Goal: Task Accomplishment & Management: Use online tool/utility

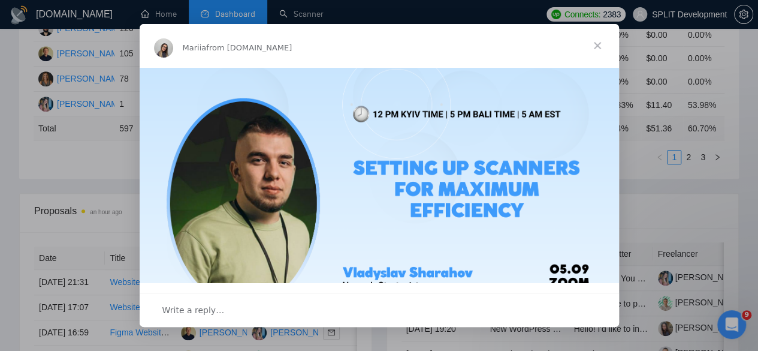
click at [590, 49] on span "Close" at bounding box center [597, 45] width 43 height 43
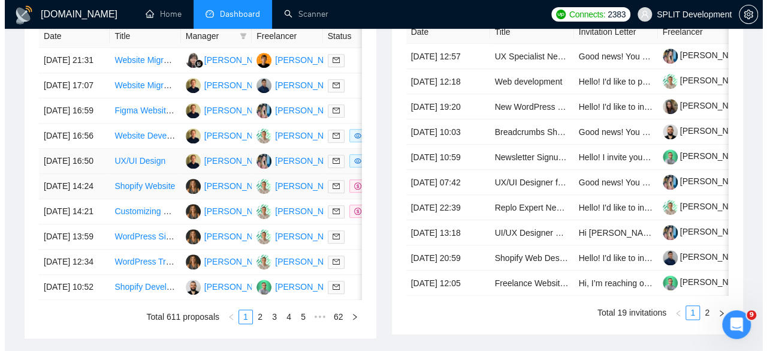
scroll to position [491, 0]
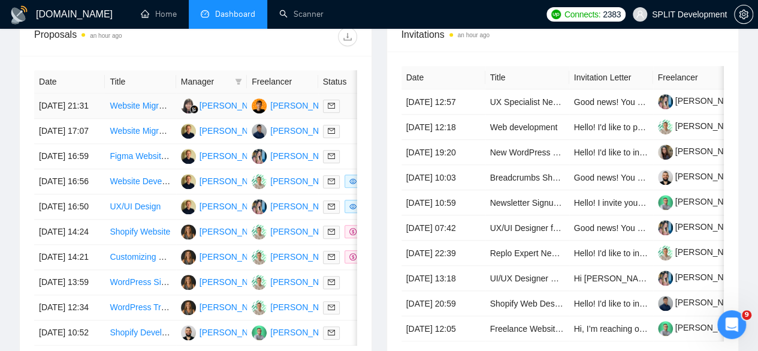
click at [88, 93] on td "[DATE] 21:31" at bounding box center [69, 105] width 71 height 25
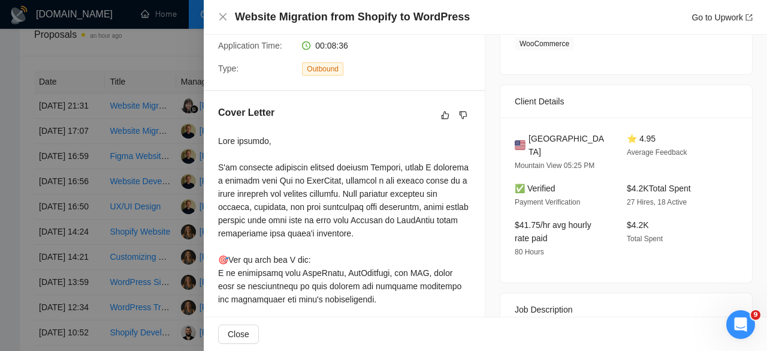
scroll to position [339, 0]
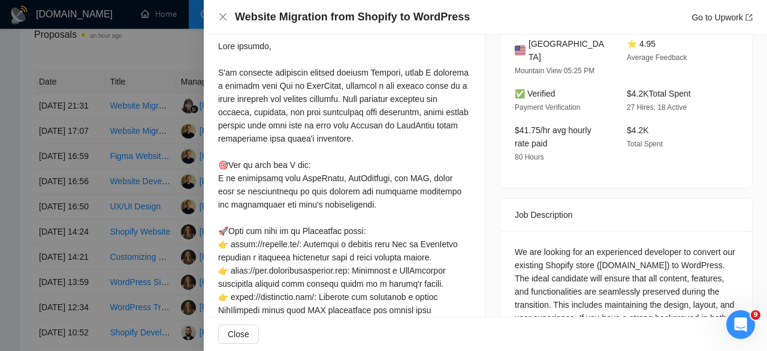
click at [194, 210] on div at bounding box center [383, 175] width 767 height 351
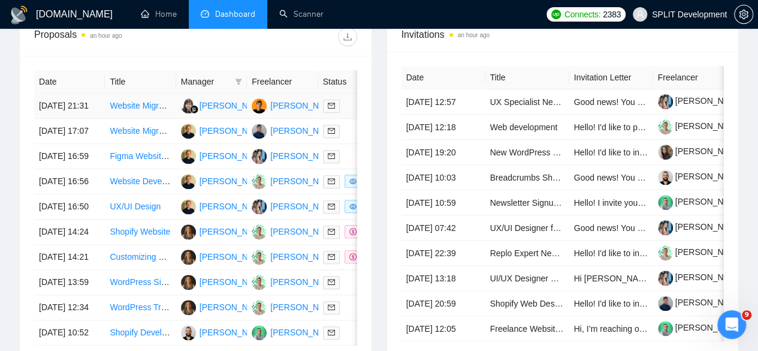
click at [228, 104] on td "[PERSON_NAME]" at bounding box center [211, 105] width 71 height 25
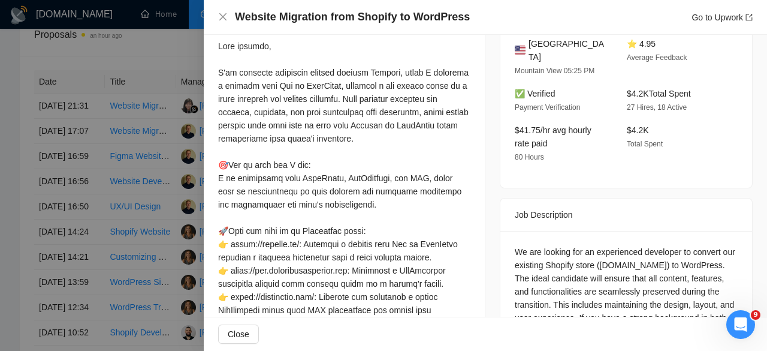
click at [195, 179] on div at bounding box center [383, 175] width 767 height 351
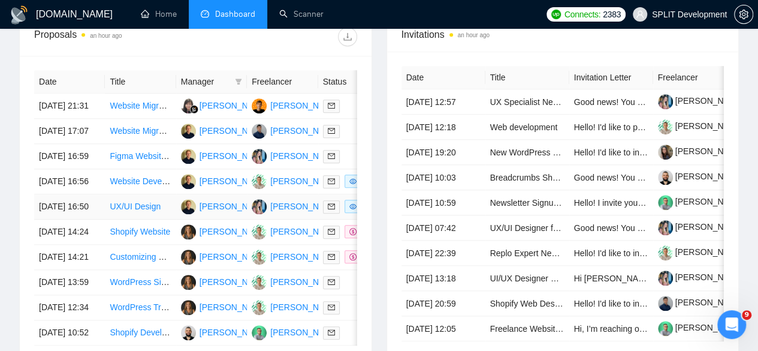
click at [228, 219] on td "[PERSON_NAME]" at bounding box center [211, 206] width 71 height 25
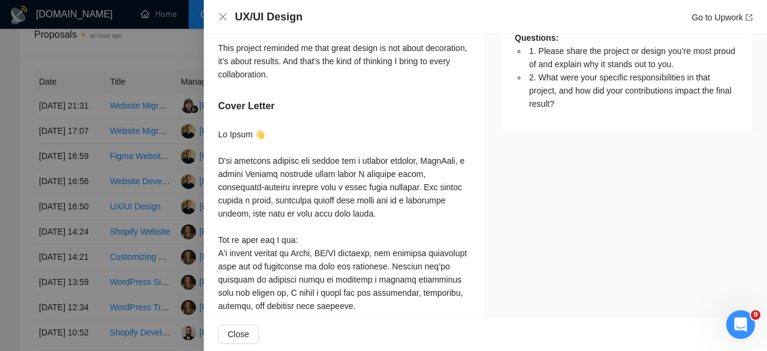
scroll to position [688, 0]
click at [182, 228] on div at bounding box center [383, 175] width 767 height 351
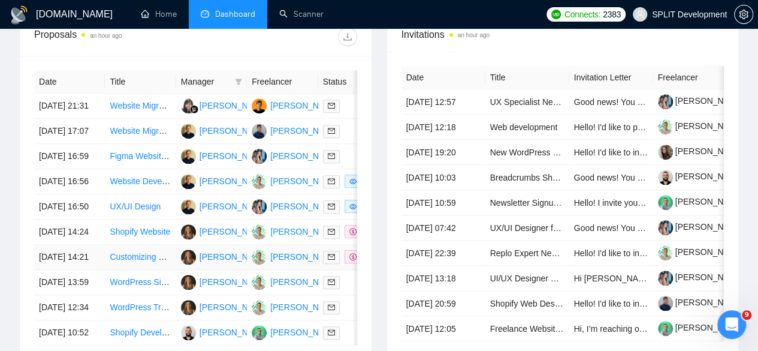
click at [235, 270] on td "[PERSON_NAME]" at bounding box center [211, 256] width 71 height 25
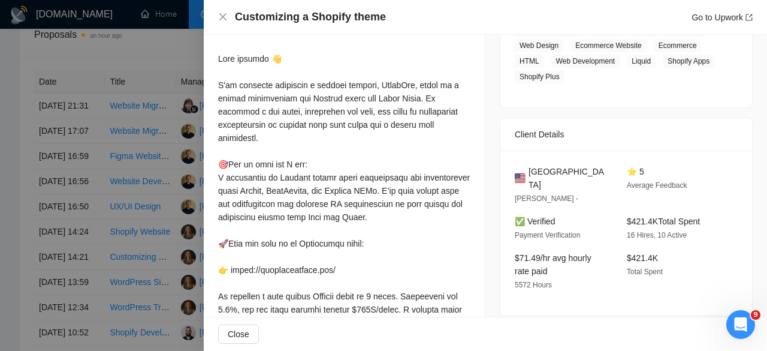
scroll to position [257, 0]
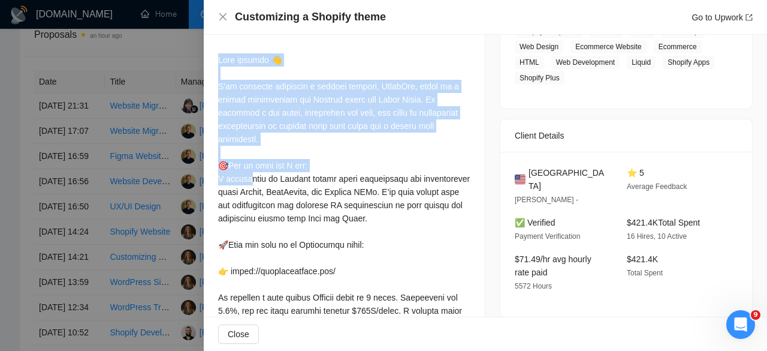
drag, startPoint x: 281, startPoint y: 137, endPoint x: 221, endPoint y: 65, distance: 94.5
click at [221, 65] on div at bounding box center [344, 336] width 252 height 567
copy div "Good morning 👋 𝐈'𝐯𝐞 𝐫𝐞𝐜𝐞𝐧𝐭𝐥𝐲 𝐝𝐞𝐯𝐞𝐥𝐨𝐩𝐞𝐝 𝐚 𝐬𝐢𝐦𝐢𝐥𝐚𝐫 𝐩𝐫𝐨𝐣𝐞𝐜𝐭, MagicFit, which is a …"
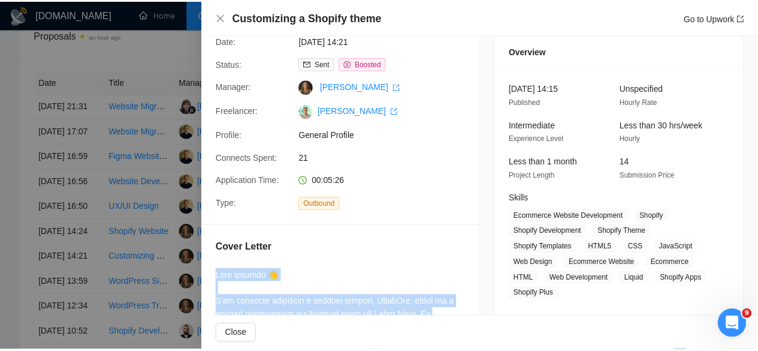
scroll to position [32, 0]
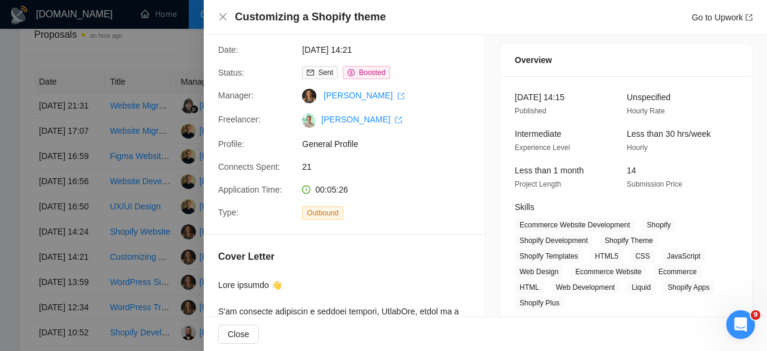
click at [89, 124] on div at bounding box center [383, 175] width 767 height 351
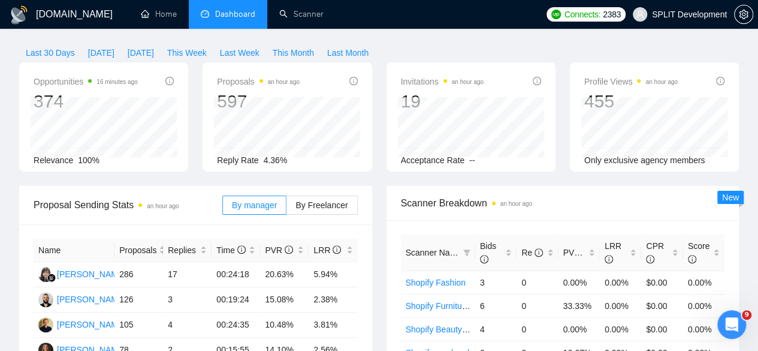
scroll to position [0, 0]
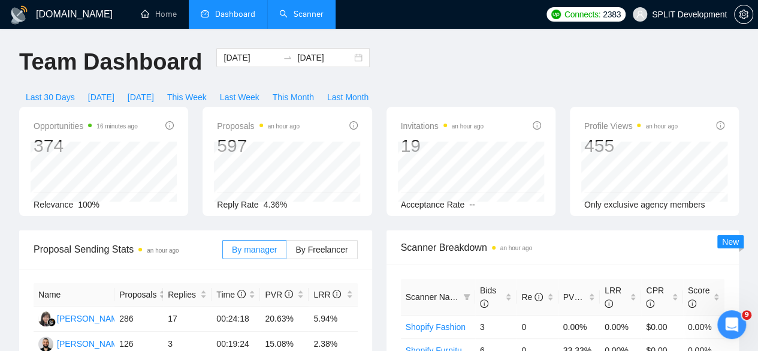
click at [302, 15] on link "Scanner" at bounding box center [301, 14] width 44 height 10
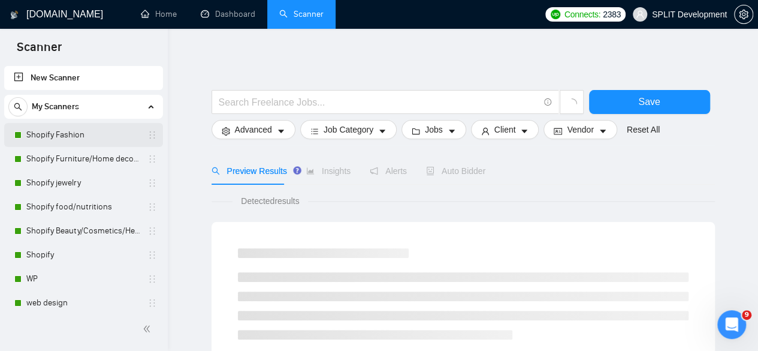
click at [81, 130] on link "Shopify Fashion" at bounding box center [83, 135] width 114 height 24
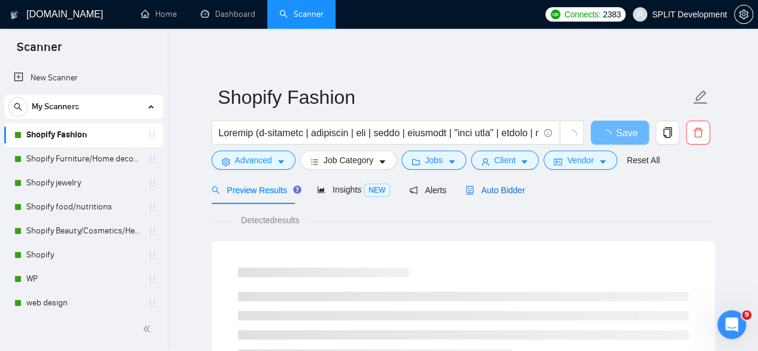
click at [505, 185] on span "Auto Bidder" at bounding box center [495, 190] width 59 height 10
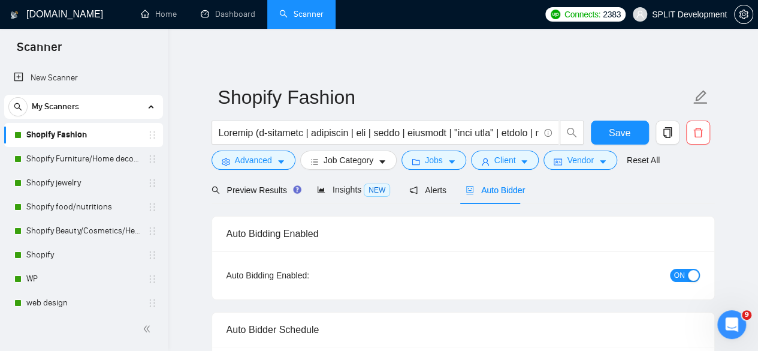
radio input "false"
radio input "true"
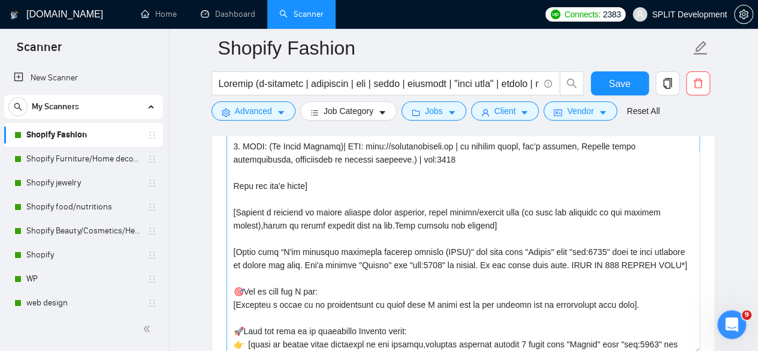
scroll to position [238, 0]
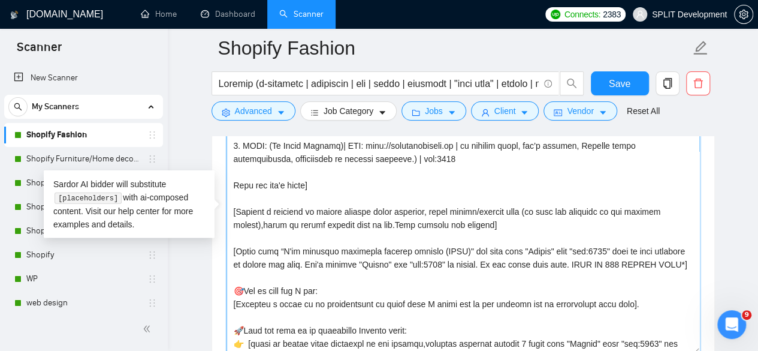
drag, startPoint x: 681, startPoint y: 258, endPoint x: 226, endPoint y: 208, distance: 458.2
click at [227, 208] on textarea "Cover letter template:" at bounding box center [463, 219] width 473 height 270
click at [460, 293] on textarea "Cover letter template:" at bounding box center [463, 219] width 473 height 270
click at [404, 276] on textarea "Cover letter template:" at bounding box center [463, 219] width 473 height 270
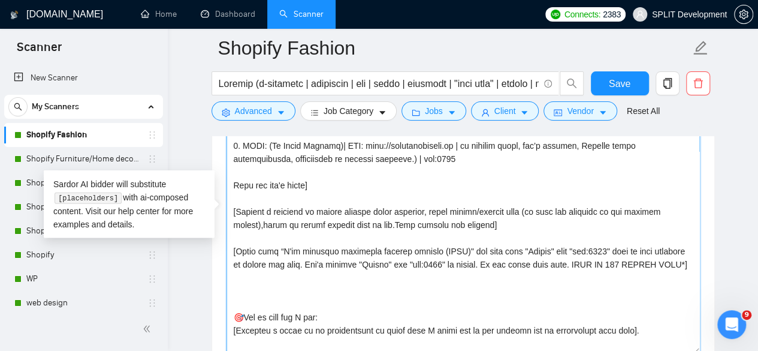
paste textarea
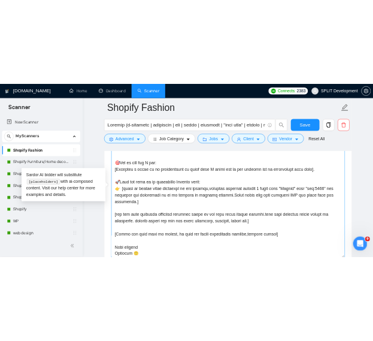
scroll to position [276, 0]
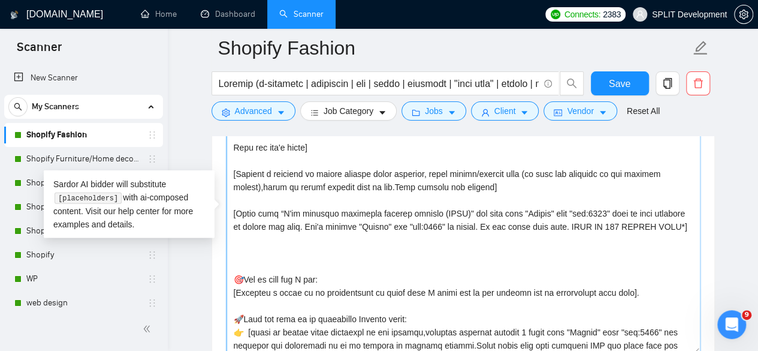
click at [394, 236] on textarea "Cover letter template:" at bounding box center [463, 219] width 473 height 270
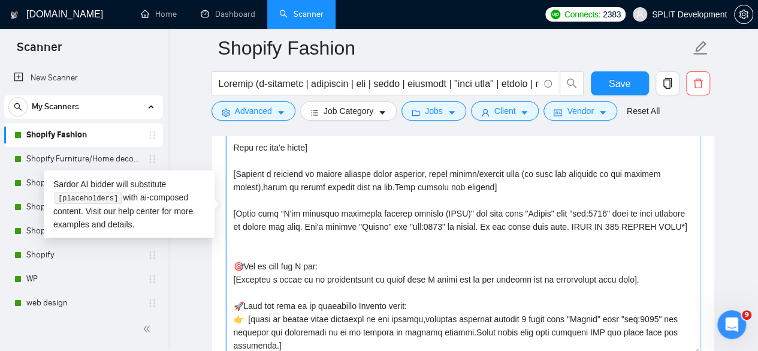
type textarea "[Loremi= 8. DOLO: Sita Cons | ADI: elits://doeiusmo.tem/ | Incid u laboreet’d m…"
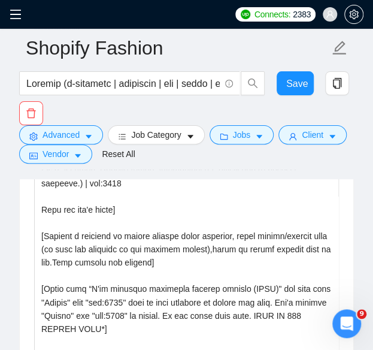
scroll to position [418, 0]
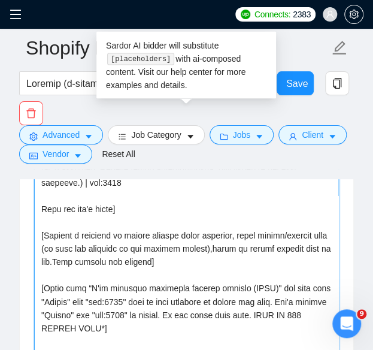
drag, startPoint x: 250, startPoint y: 259, endPoint x: 227, endPoint y: 258, distance: 23.4
click at [227, 258] on textarea "Cover letter template:" at bounding box center [186, 292] width 305 height 270
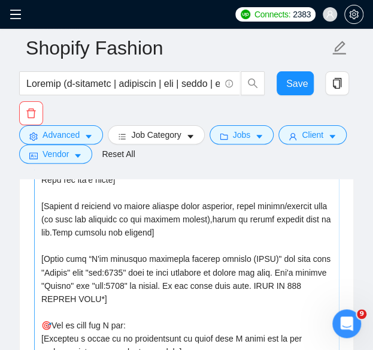
scroll to position [449, 0]
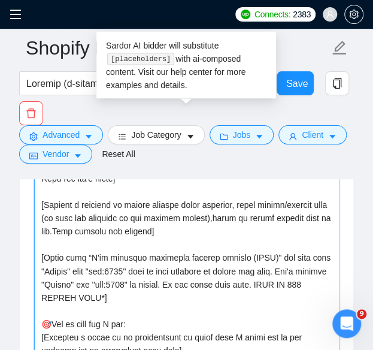
drag, startPoint x: 258, startPoint y: 228, endPoint x: 273, endPoint y: 246, distance: 23.3
click at [273, 246] on textarea "Cover letter template:" at bounding box center [186, 292] width 305 height 270
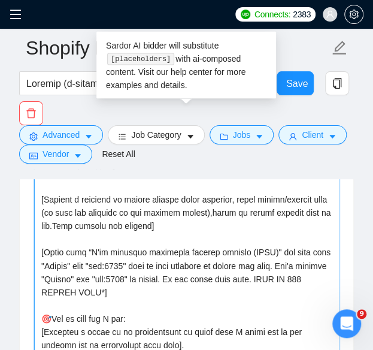
scroll to position [455, 0]
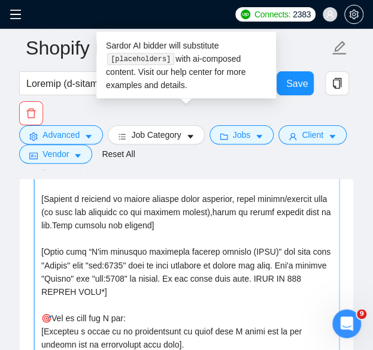
drag, startPoint x: 201, startPoint y: 251, endPoint x: 44, endPoint y: 225, distance: 158.6
click at [44, 225] on textarea "Cover letter template:" at bounding box center [186, 292] width 305 height 270
paste textarea ""I Built (CLNT)" use case from "Folder" with "tag:7748" wich is most relieble t…"
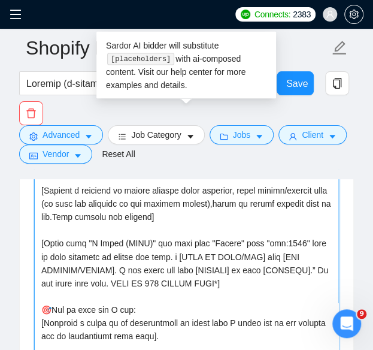
scroll to position [464, 0]
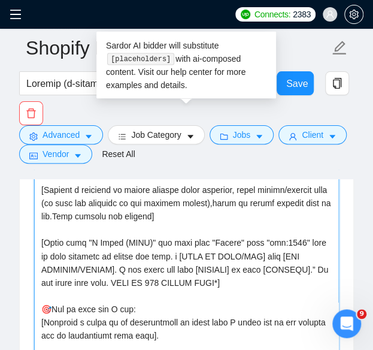
click at [288, 216] on textarea "Cover letter template:" at bounding box center [186, 292] width 305 height 270
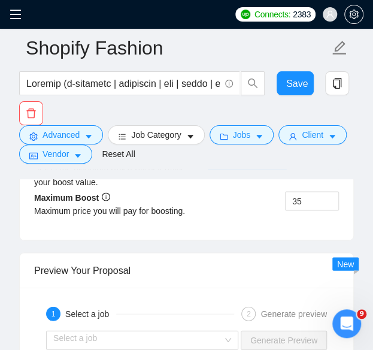
scroll to position [2727, 0]
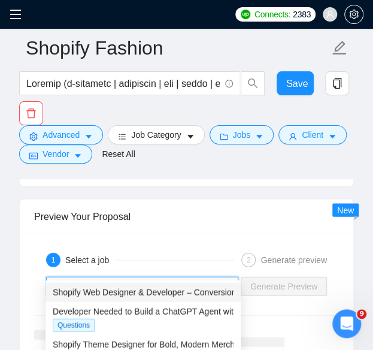
click at [202, 277] on input "search" at bounding box center [138, 286] width 170 height 18
click at [188, 285] on div "Shopify Web Designer & Developer – Conversion-Focused" at bounding box center [143, 291] width 181 height 13
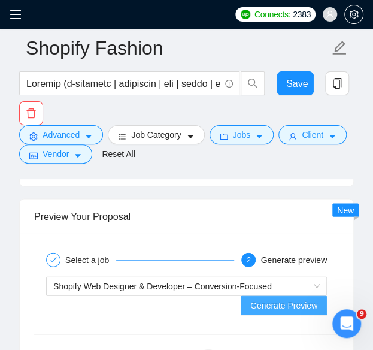
click at [288, 298] on span "Generate Preview" at bounding box center [283, 304] width 67 height 13
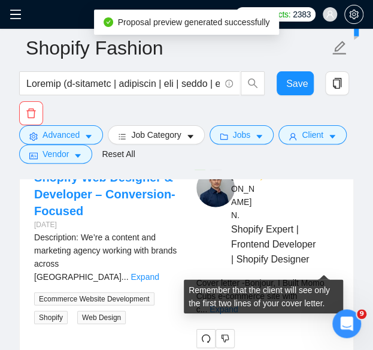
scroll to position [2908, 0]
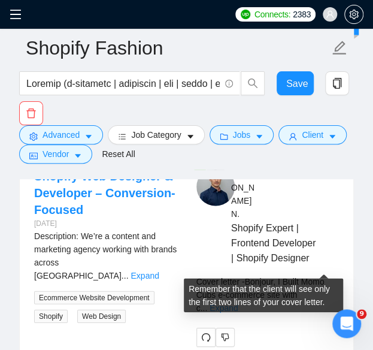
click at [238, 303] on link "Expand" at bounding box center [224, 308] width 28 height 10
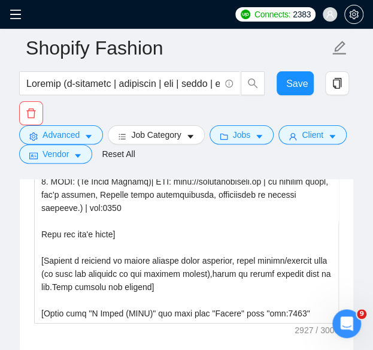
scroll to position [301, 0]
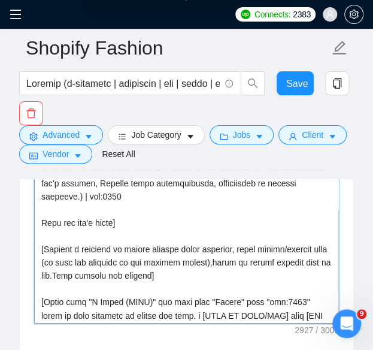
click at [129, 263] on textarea "Cover letter template:" at bounding box center [186, 189] width 305 height 270
click at [187, 246] on textarea "Cover letter template:" at bounding box center [186, 189] width 305 height 270
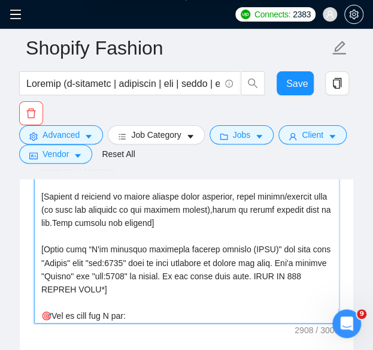
scroll to position [356, 0]
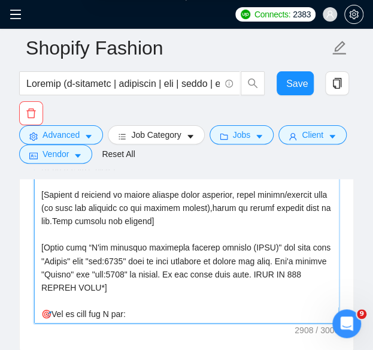
click at [200, 244] on textarea "Cover letter template:" at bounding box center [186, 189] width 305 height 270
type textarea "[Loremi= 8. DOLO: Sita Cons | ADI: elits://doeiusmo.tem/ | Incid u laboreet’d m…"
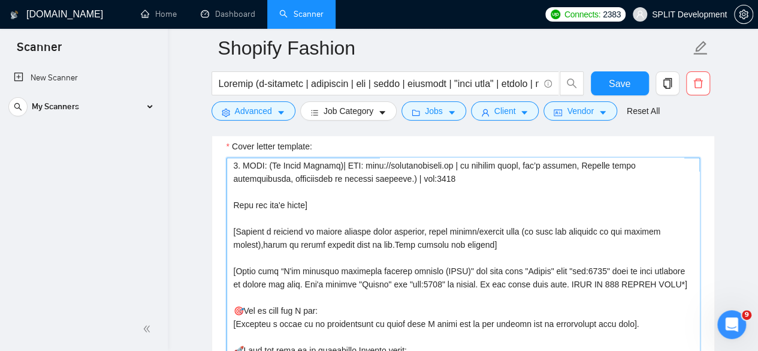
scroll to position [292, 0]
click at [455, 289] on textarea "Cover letter template:" at bounding box center [463, 293] width 473 height 270
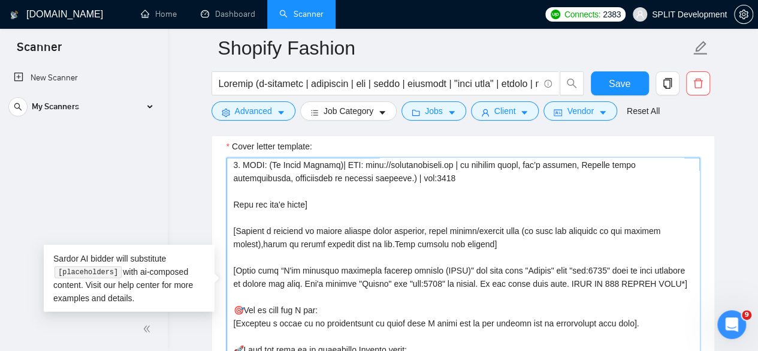
paste textarea
type textarea "[Loremi= 8. DOLO: Sita Cons | ADI: elits://doeiusmo.tem/ | Incid u laboreet’d m…"
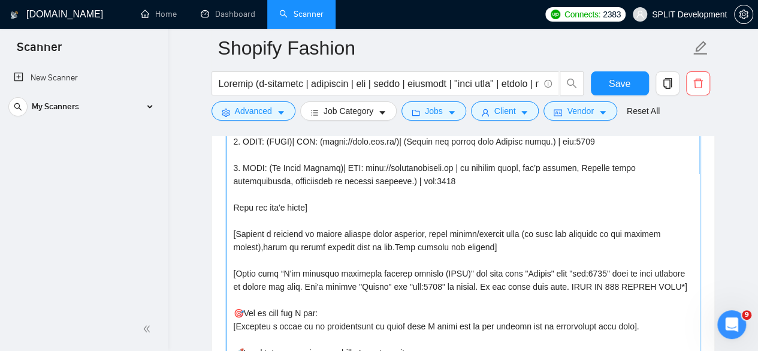
scroll to position [227, 0]
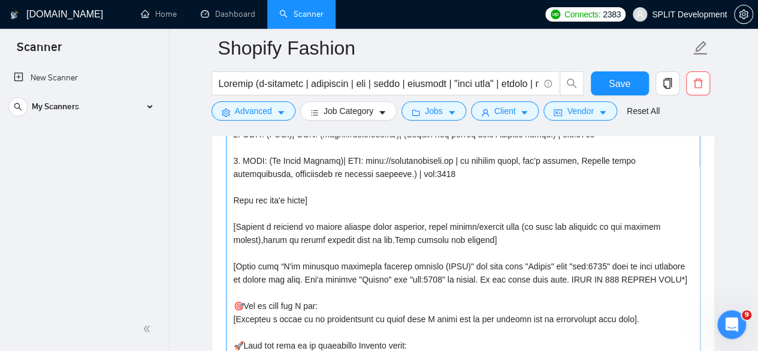
drag, startPoint x: 233, startPoint y: 257, endPoint x: 699, endPoint y: 279, distance: 466.7
click at [699, 279] on textarea "Cover letter template:" at bounding box center [463, 222] width 473 height 270
